Goal: Information Seeking & Learning: Find specific fact

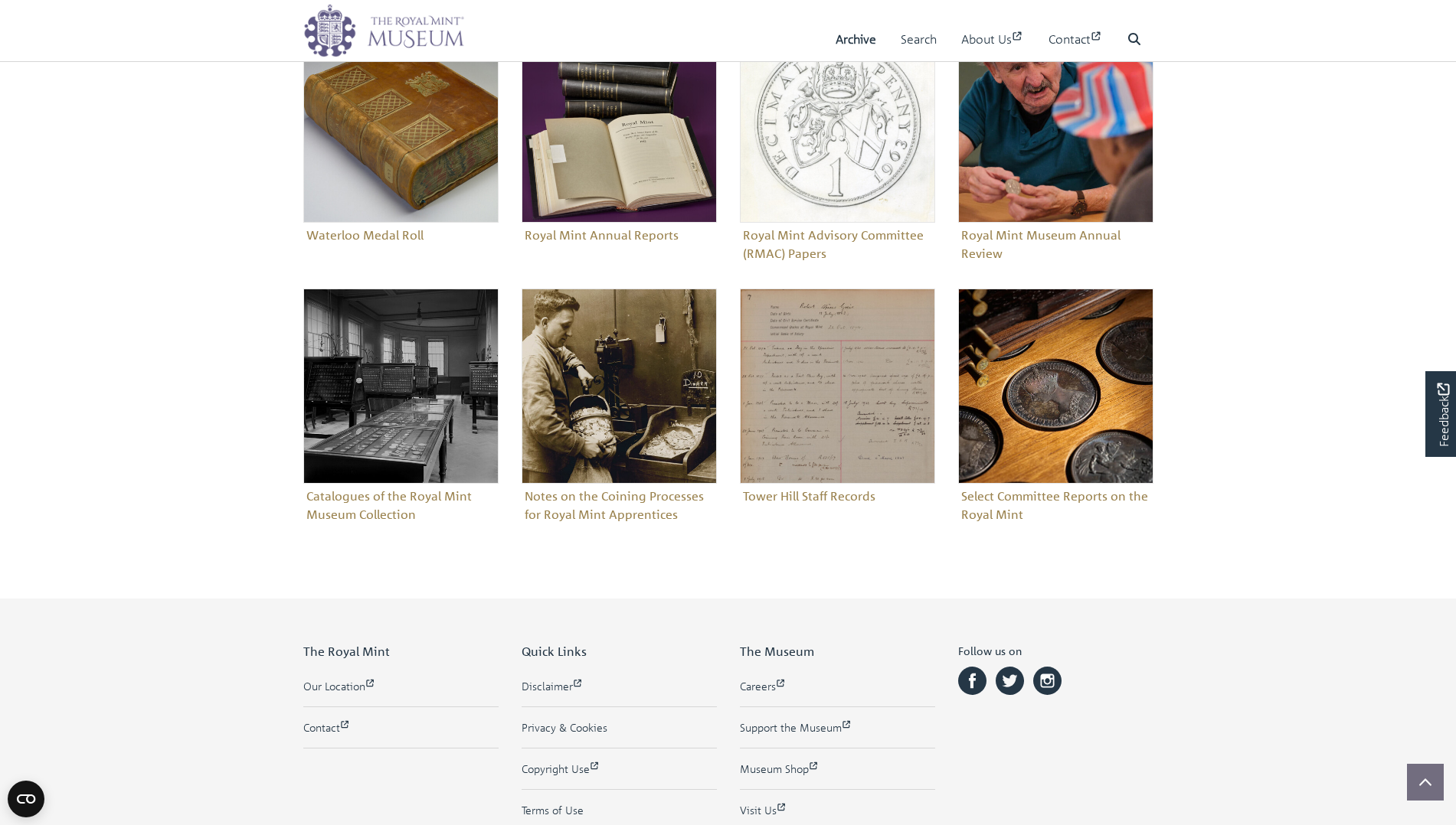
scroll to position [608, 0]
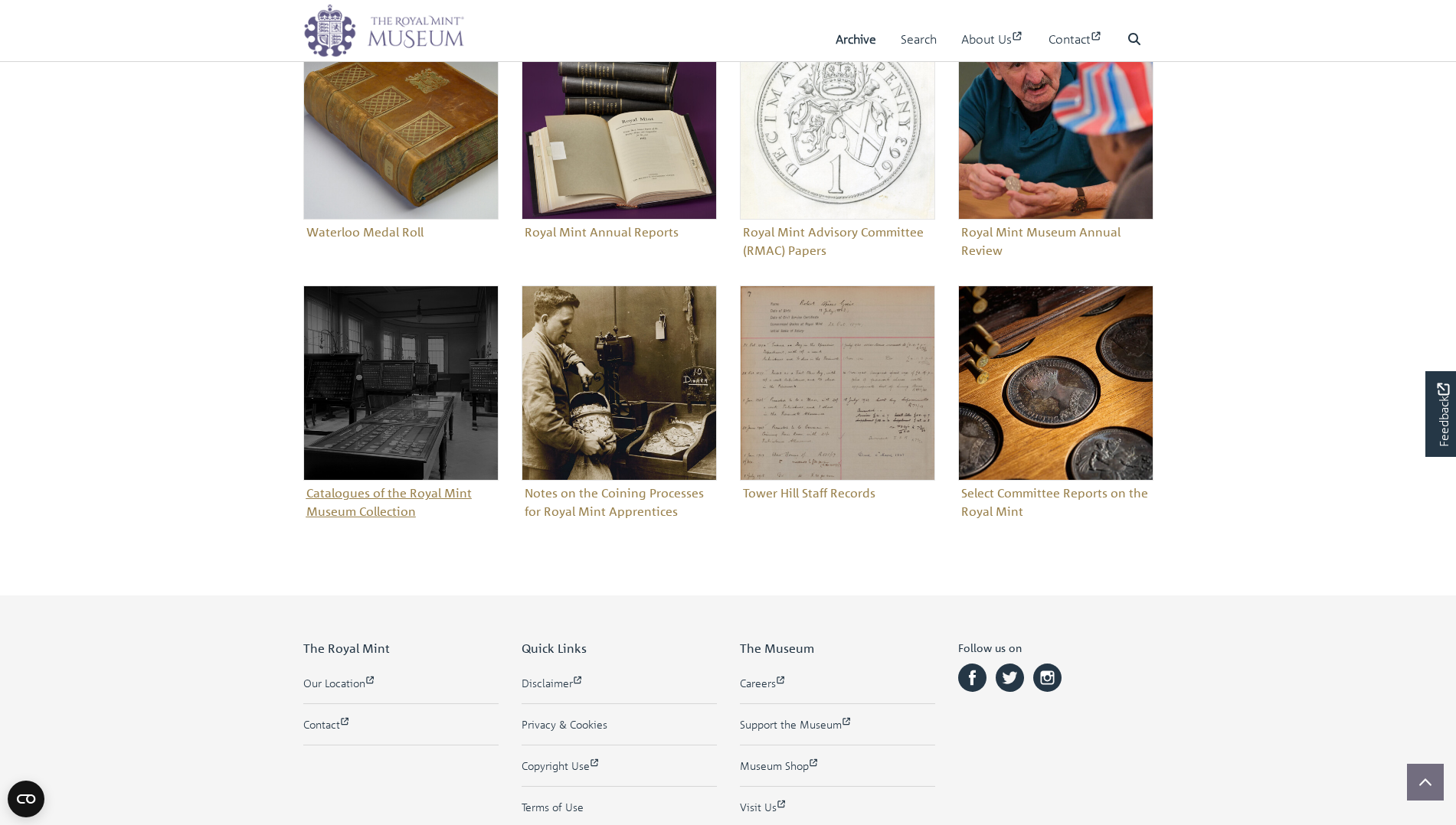
click at [346, 493] on figure "Catalogues of the Royal Mint Museum Collection" at bounding box center [401, 405] width 195 height 238
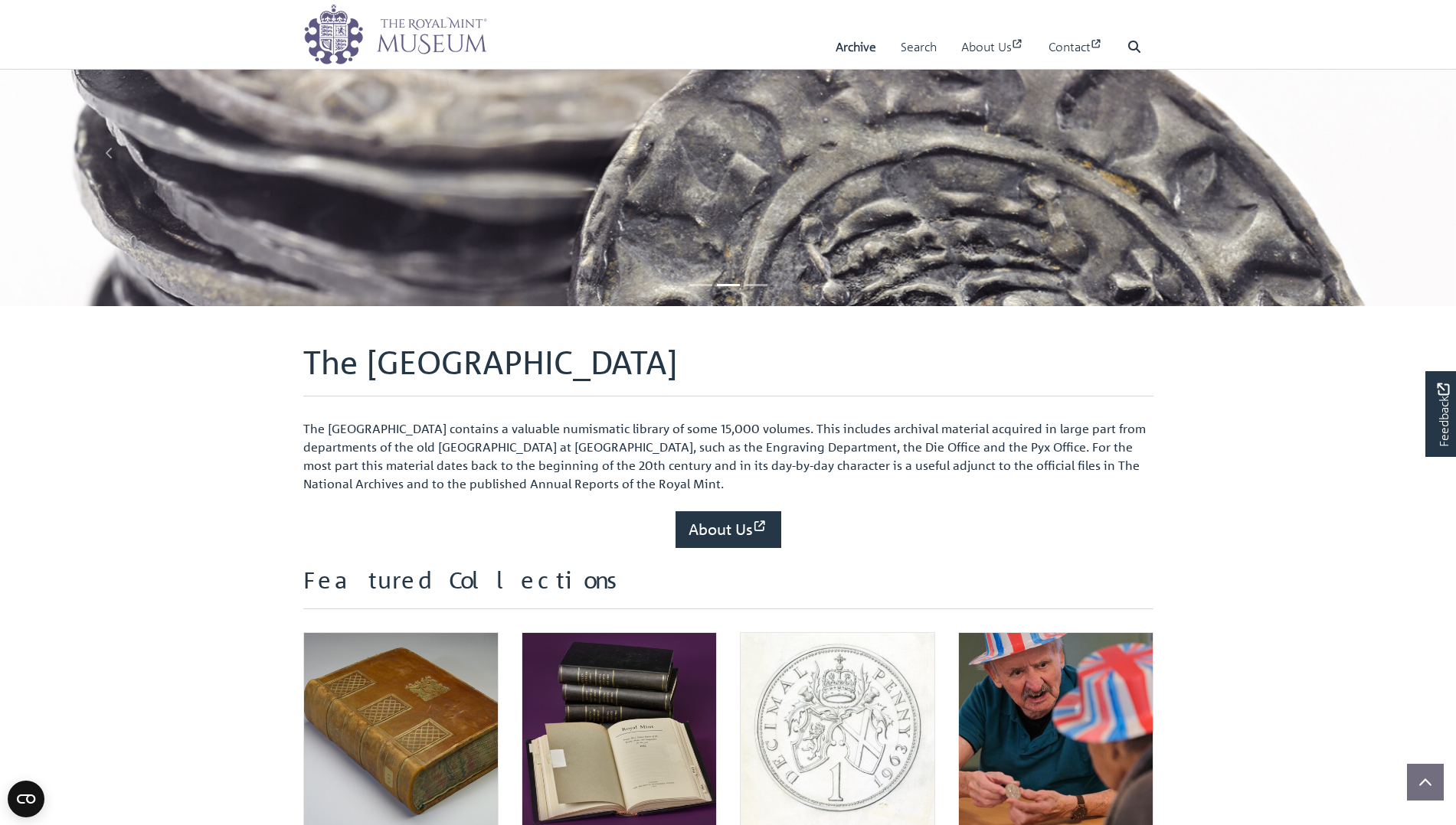
scroll to position [5, 0]
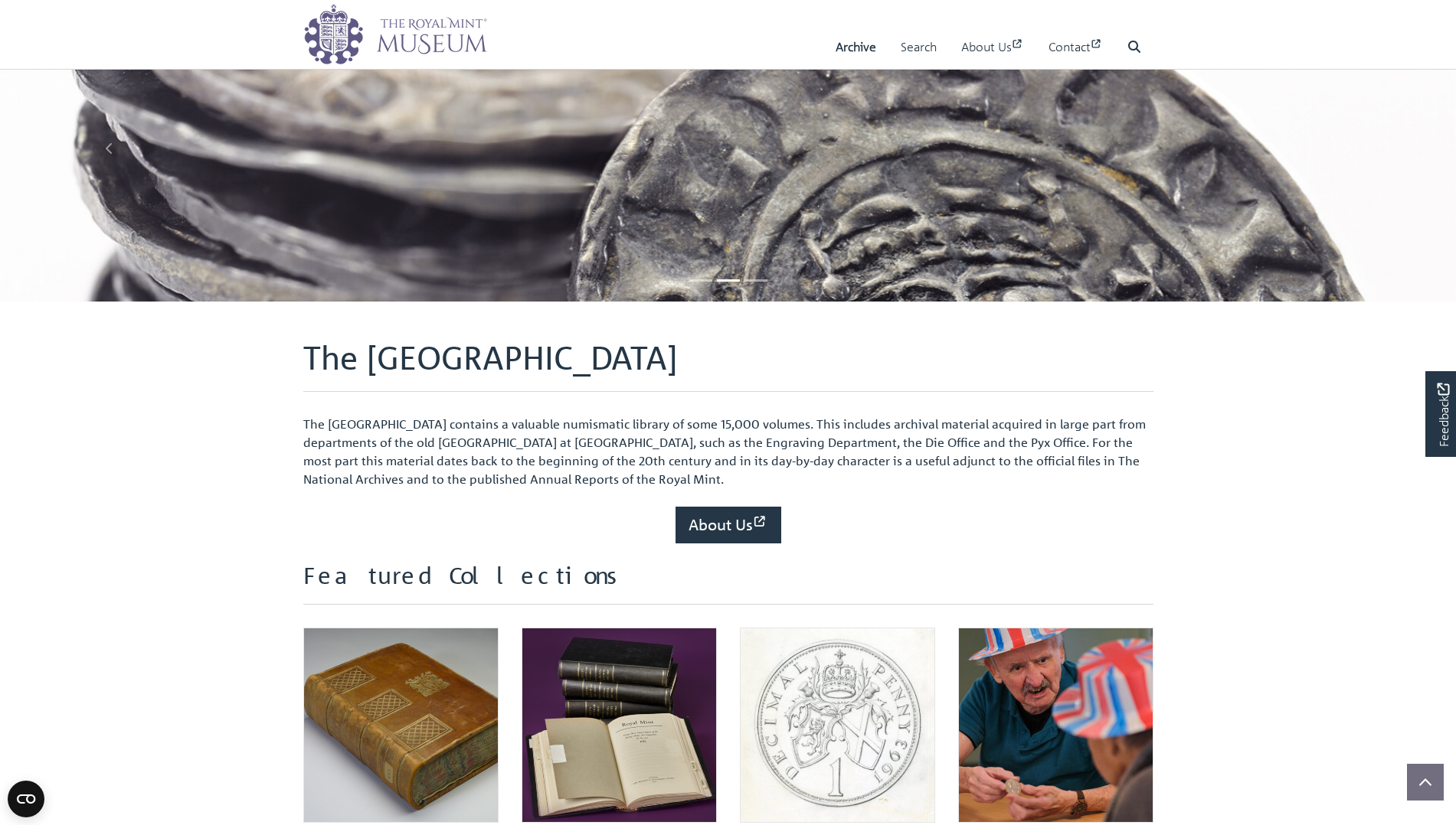
click at [847, 44] on link "Archive" at bounding box center [855, 47] width 40 height 44
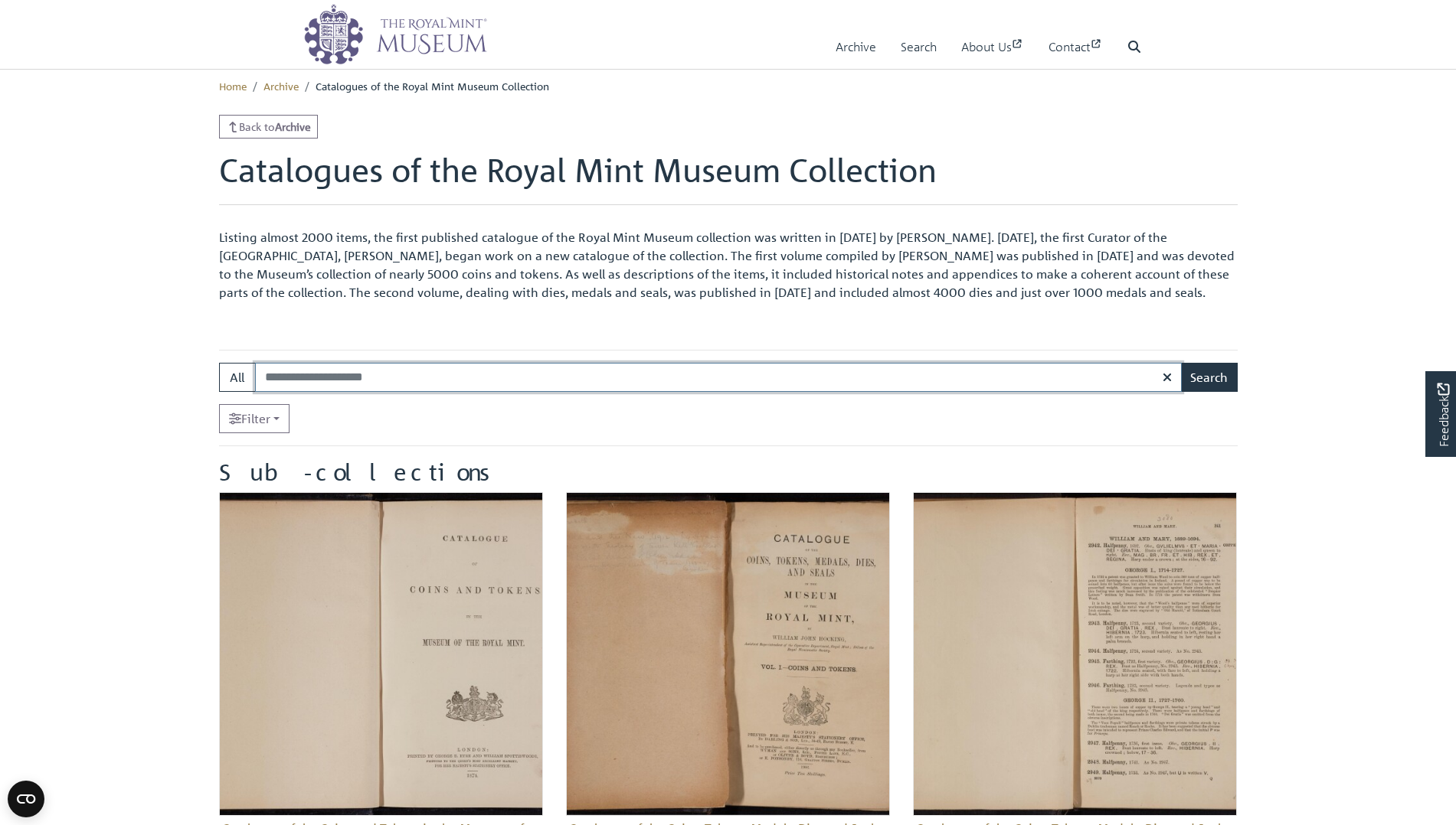
click at [321, 369] on input "Search:" at bounding box center [718, 377] width 927 height 29
type input "*********"
click at [1208, 377] on button "Search" at bounding box center [1208, 377] width 57 height 29
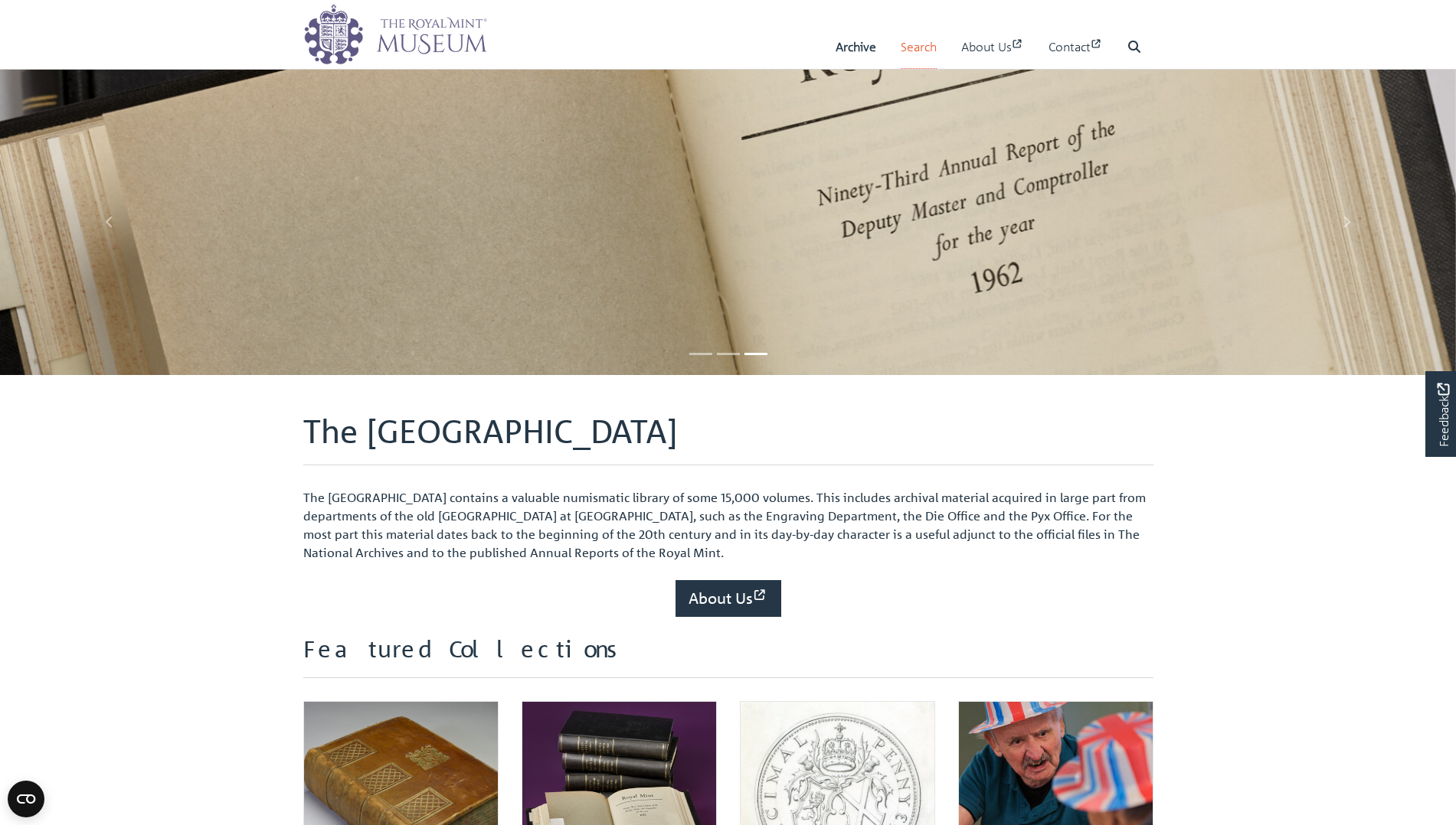
click at [912, 44] on link "Search" at bounding box center [918, 47] width 36 height 44
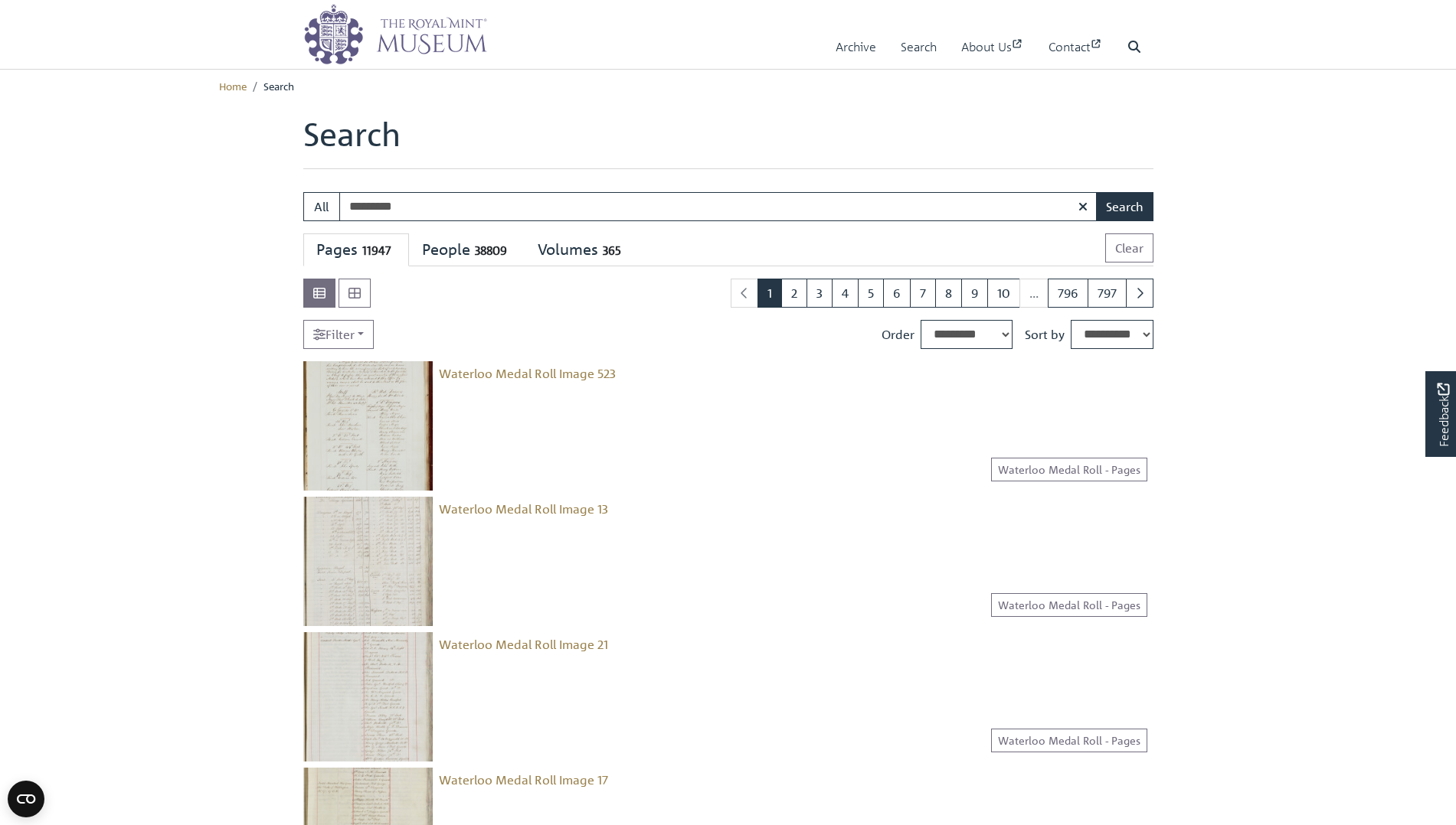
type input "*********"
click at [1124, 206] on button "Search" at bounding box center [1124, 206] width 57 height 29
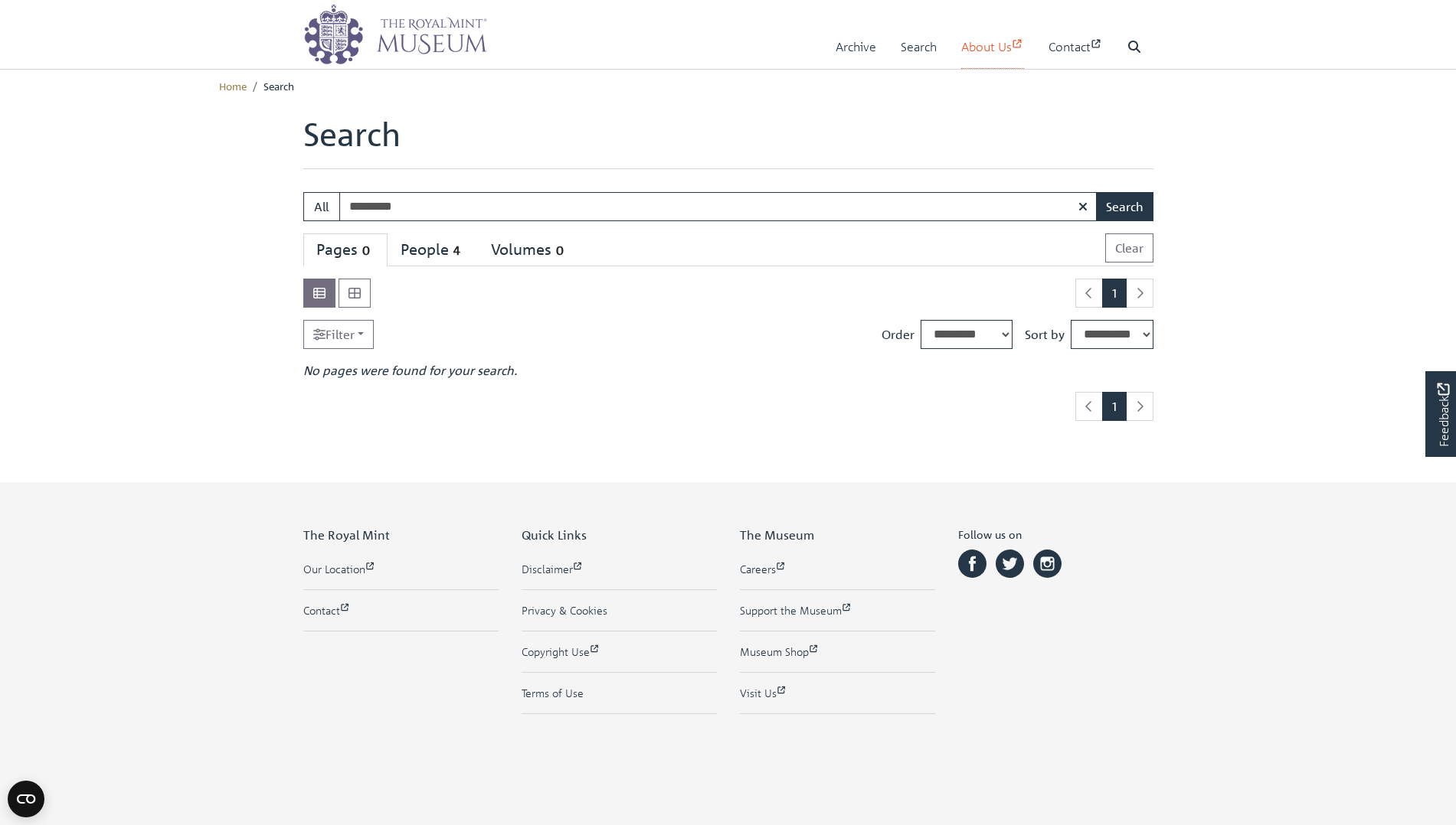
scroll to position [0, 1]
click at [985, 43] on link "About Us" at bounding box center [992, 47] width 63 height 44
